Goal: Transaction & Acquisition: Obtain resource

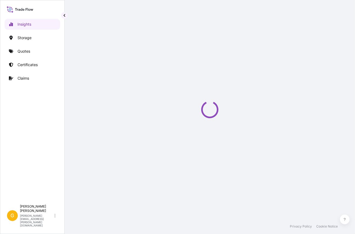
select select "2025"
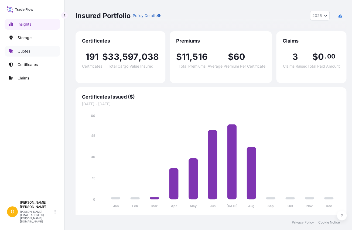
click at [25, 50] on p "Quotes" at bounding box center [24, 51] width 13 height 5
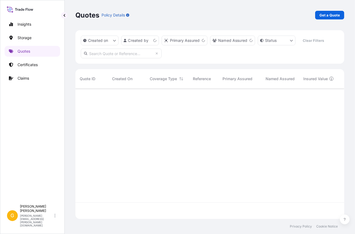
scroll to position [129, 265]
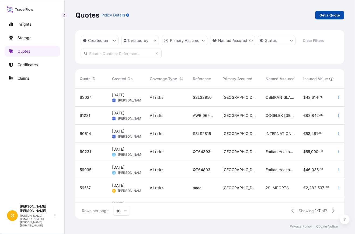
click at [328, 14] on p "Get a Quote" at bounding box center [330, 14] width 20 height 5
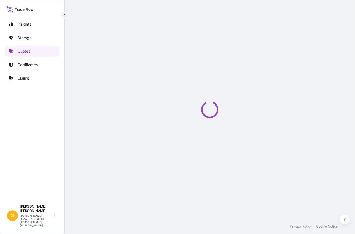
select select "Water"
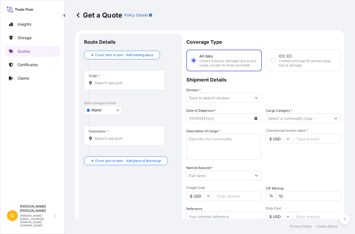
scroll to position [8, 0]
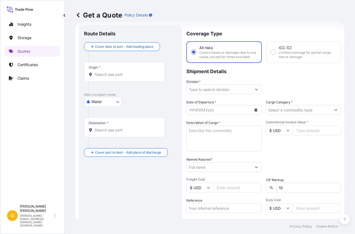
click at [104, 77] on div "Origin *" at bounding box center [124, 72] width 81 height 20
click at [104, 77] on input "Origin *" at bounding box center [127, 74] width 64 height 5
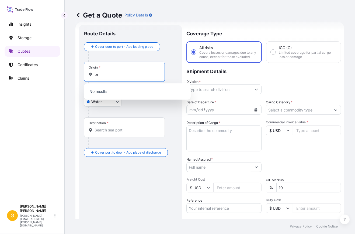
type input "b"
click at [102, 102] on body "0 options available. Insights Storage Quotes Certificates Claims G George Thoma…" at bounding box center [177, 117] width 355 height 234
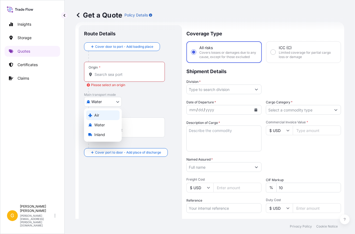
click at [102, 114] on div "Air" at bounding box center [102, 115] width 33 height 10
select select "Air"
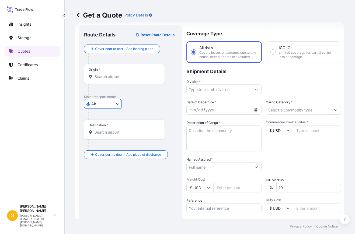
click at [107, 74] on input "Origin *" at bounding box center [127, 76] width 64 height 5
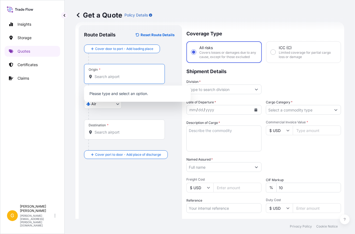
click at [107, 74] on input "Origin *" at bounding box center [127, 76] width 64 height 5
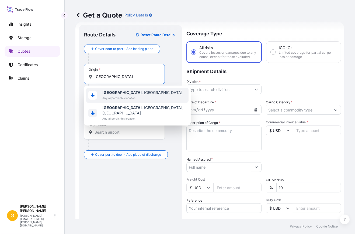
click at [122, 91] on span "Brussels , Belgium" at bounding box center [142, 92] width 80 height 5
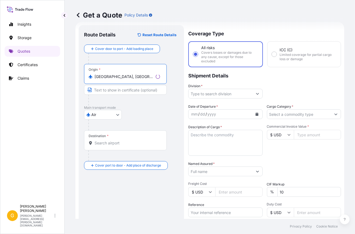
type input "Brussels, Belgium"
click at [109, 144] on input "Destination *" at bounding box center [127, 142] width 65 height 5
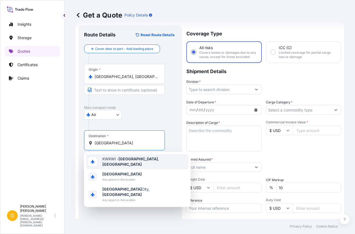
click at [121, 156] on div "KWKWI - Kuwait , Kuwait" at bounding box center [137, 161] width 102 height 15
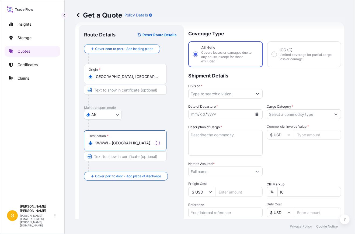
type input "KWKWI - Kuwait, Kuwait"
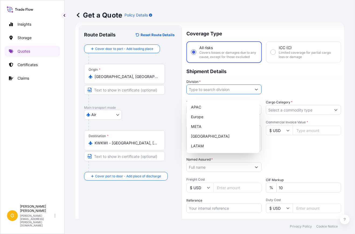
click at [206, 94] on input "Division *" at bounding box center [219, 89] width 65 height 10
click at [205, 125] on div "META" at bounding box center [223, 127] width 68 height 10
type input "META"
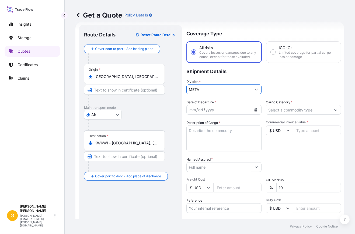
click at [300, 113] on input "Cargo Category *" at bounding box center [298, 110] width 65 height 10
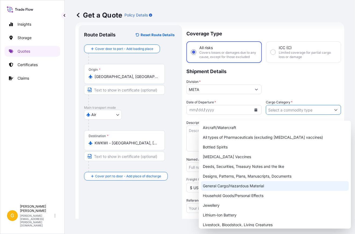
click at [247, 186] on div "General Cargo/Hazardous Material" at bounding box center [275, 186] width 148 height 10
type input "General Cargo/Hazardous Material"
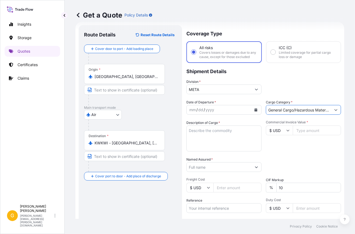
click at [255, 111] on icon "Calendar" at bounding box center [256, 109] width 3 height 3
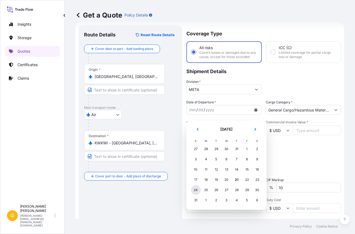
click at [196, 190] on div "24" at bounding box center [196, 190] width 10 height 10
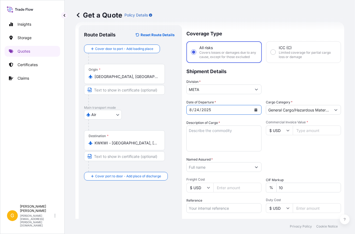
click at [230, 142] on textarea "Description of Cargo *" at bounding box center [223, 138] width 75 height 26
click at [213, 176] on div "Date of Departure * 8 / 24 / 2025 Cargo Category * General Cargo/Hazardous Mate…" at bounding box center [263, 166] width 155 height 134
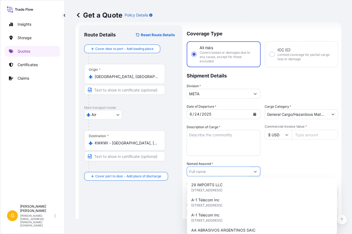
click at [213, 173] on input "Named Assured *" at bounding box center [218, 171] width 63 height 10
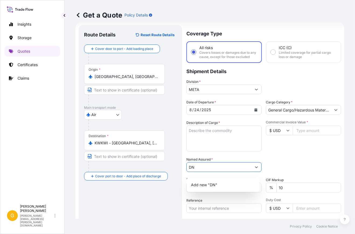
type input "D"
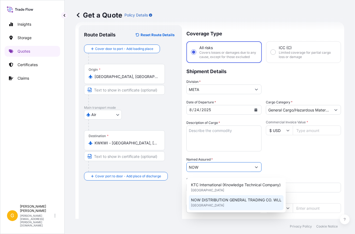
click at [227, 199] on span "NOW DISTRIBUTION GENERAL TRADING CO. WLL" at bounding box center [236, 199] width 91 height 5
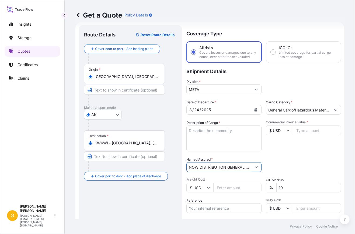
type input "NOW DISTRIBUTION GENERAL TRADING CO. WLL"
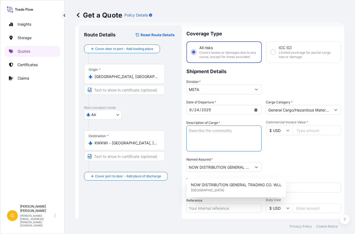
click at [206, 137] on textarea "Description of Cargo *" at bounding box center [223, 138] width 75 height 26
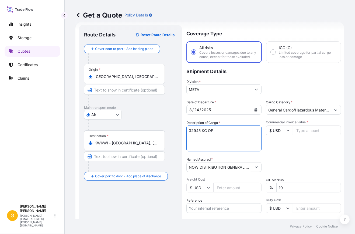
paste textarea "SLEEVES"
type textarea "32945 KG OF SLEEVES"
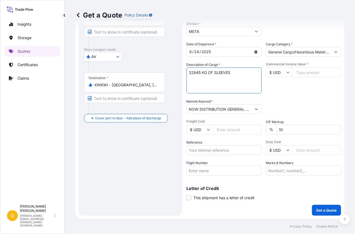
click at [295, 70] on input "Commercial Invoice Value *" at bounding box center [317, 72] width 48 height 10
type input "232056"
click at [213, 153] on input "Reference" at bounding box center [223, 150] width 75 height 10
paste input "A13151104136"
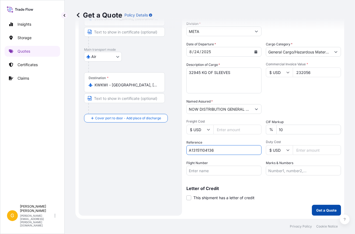
type input "A13151104136"
click at [320, 209] on p "Get a Quote" at bounding box center [326, 209] width 20 height 5
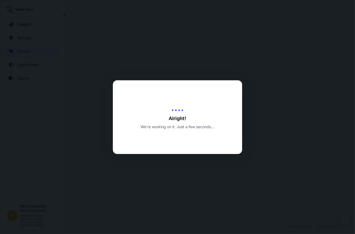
select select "Air"
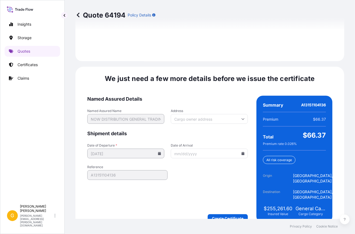
scroll to position [817, 0]
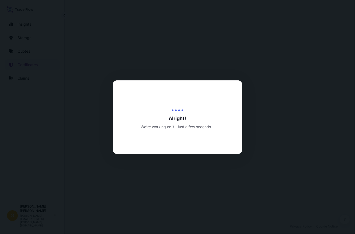
click at [102, 118] on div at bounding box center [177, 117] width 355 height 234
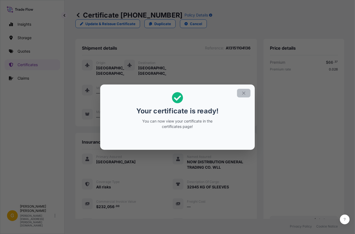
click at [244, 93] on icon "button" at bounding box center [243, 92] width 3 height 3
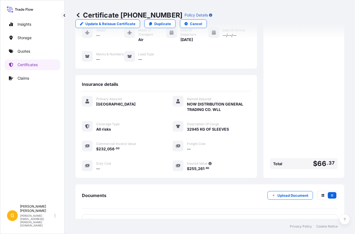
scroll to position [102, 0]
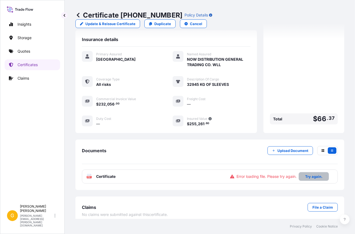
click at [310, 174] on p "Try again." at bounding box center [313, 176] width 17 height 5
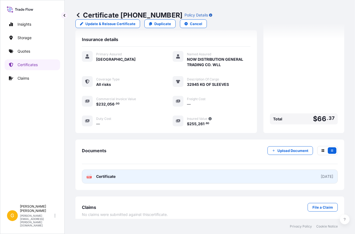
click at [206, 169] on link "PDF Certificate 2025-08-21" at bounding box center [210, 176] width 256 height 14
